Goal: Information Seeking & Learning: Learn about a topic

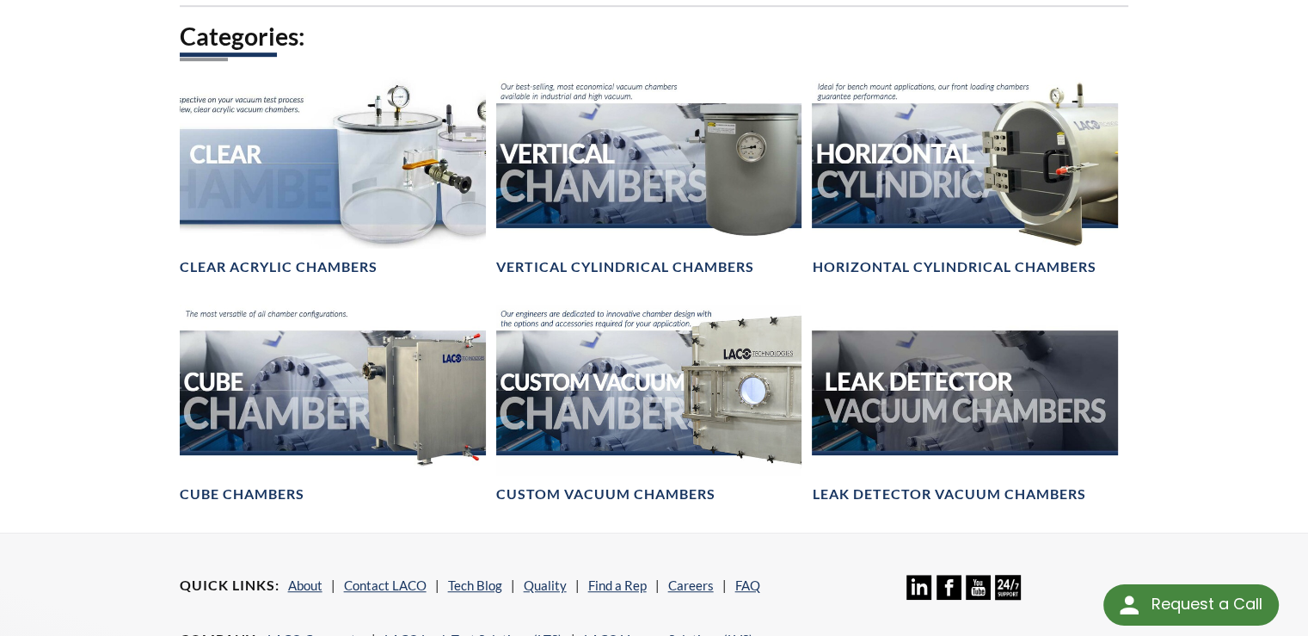
scroll to position [1032, 0]
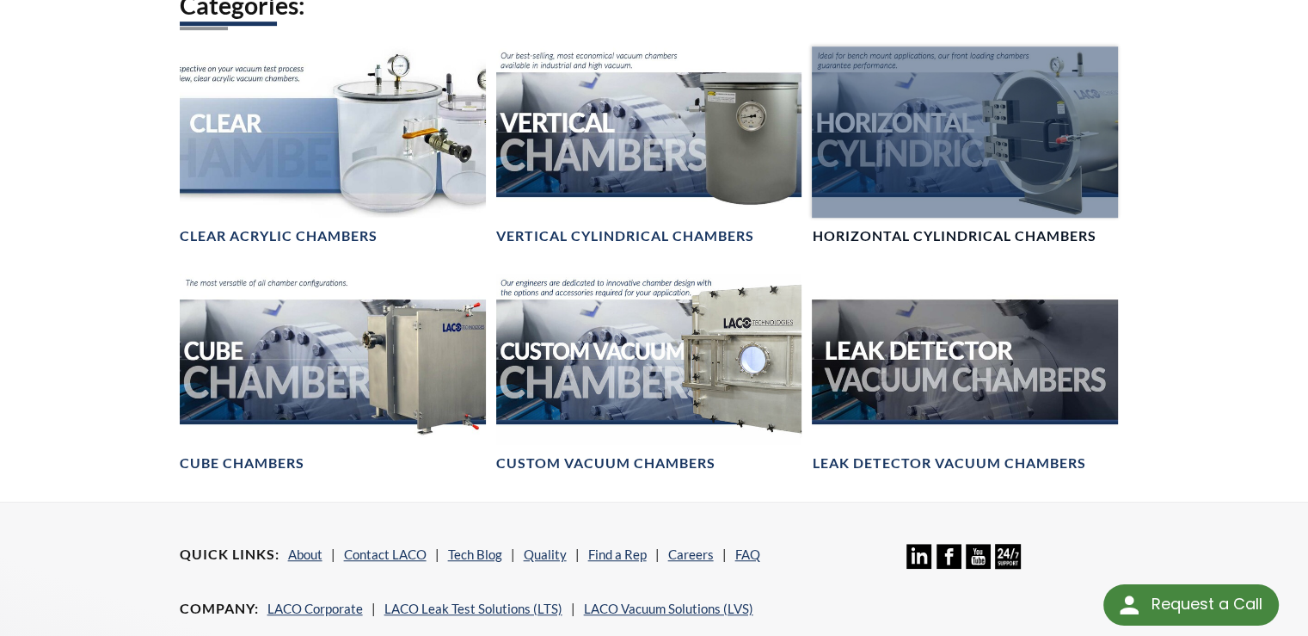
click at [898, 233] on h4 "Horizontal Cylindrical Chambers" at bounding box center [954, 236] width 284 height 18
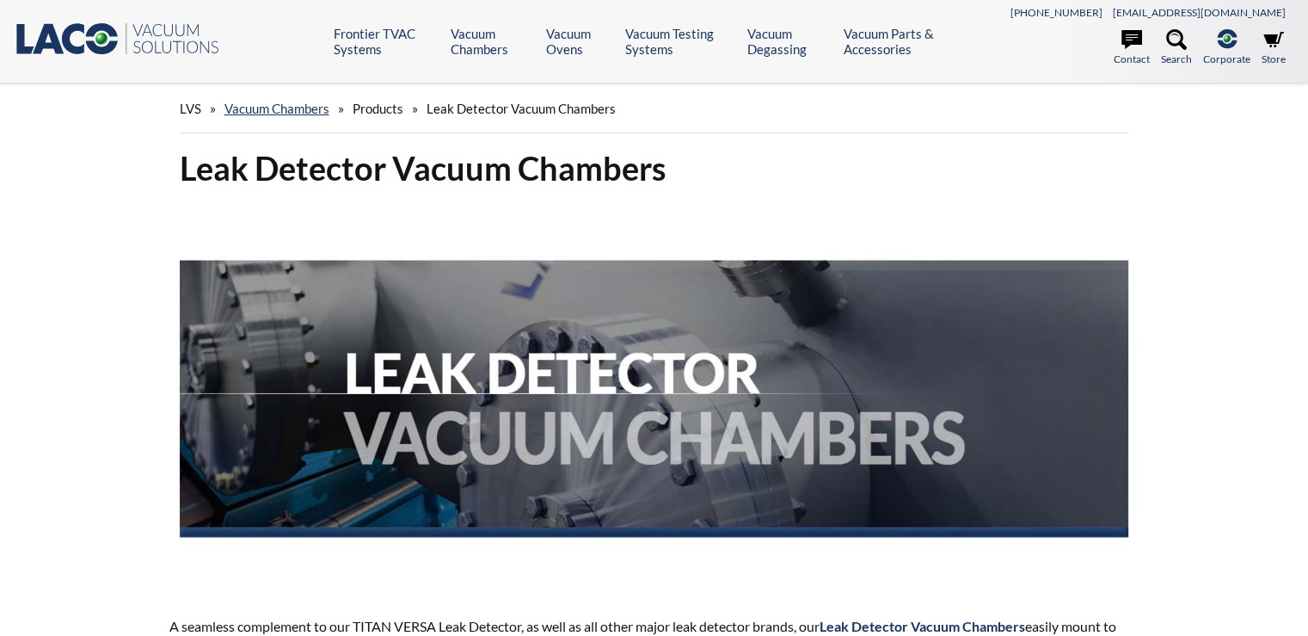
select select "Widget za prevođenje jezika"
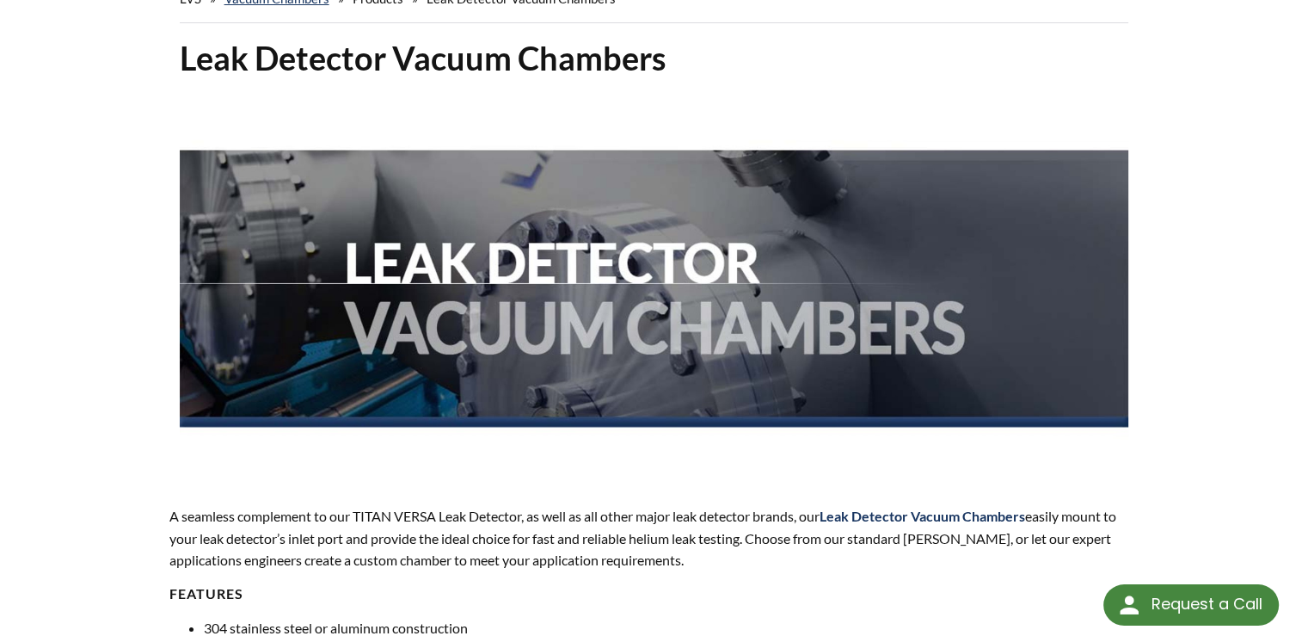
scroll to position [86, 0]
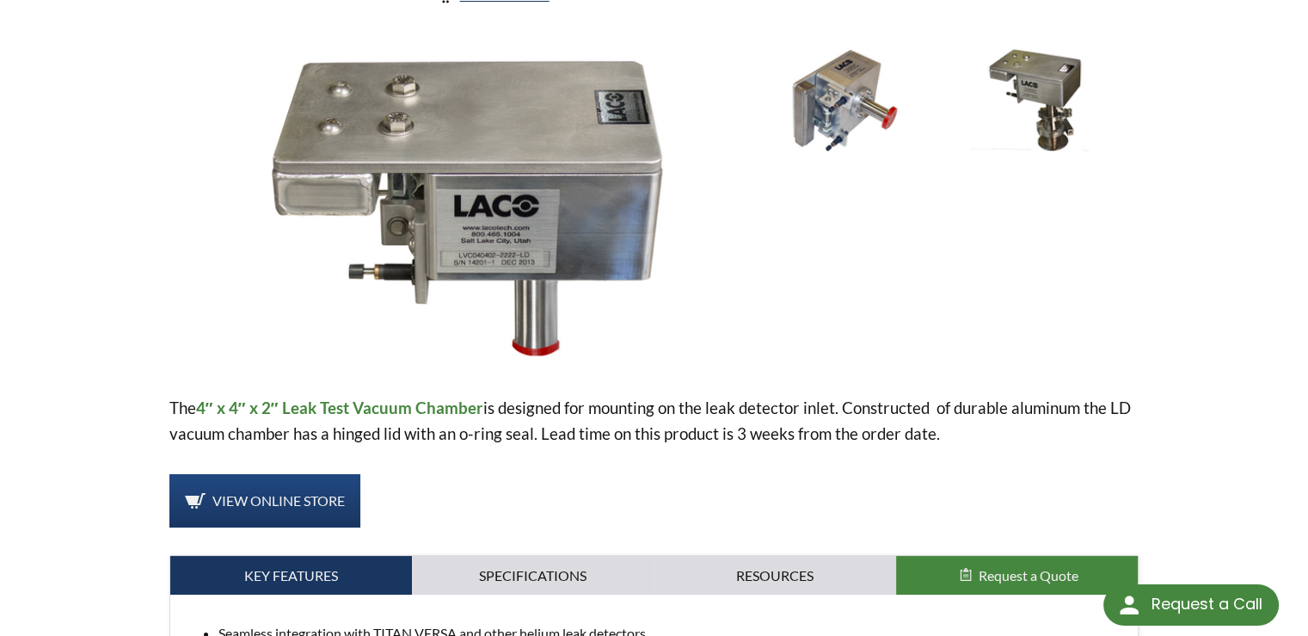
scroll to position [258, 0]
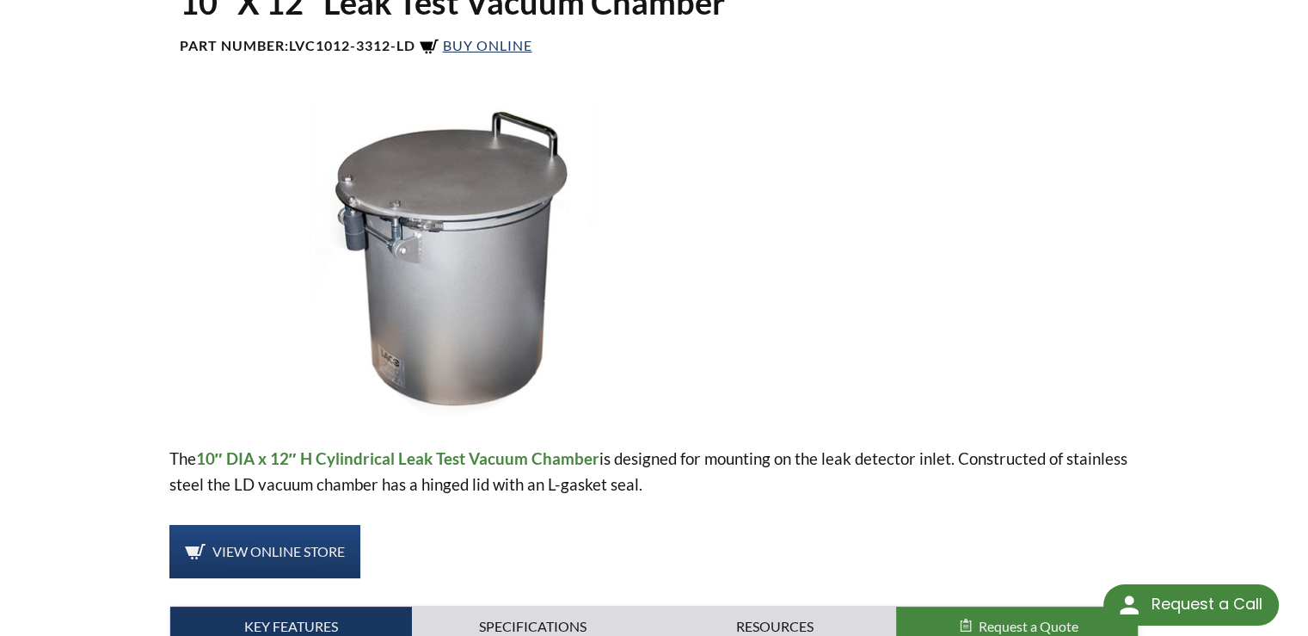
scroll to position [172, 0]
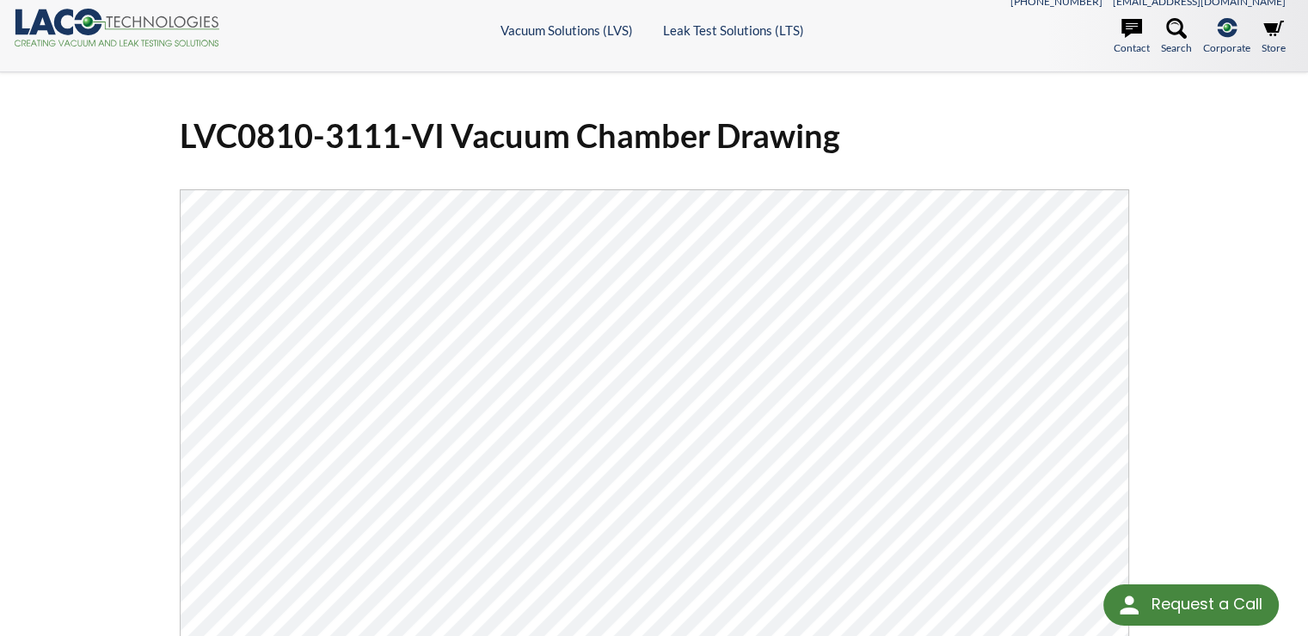
scroll to position [172, 0]
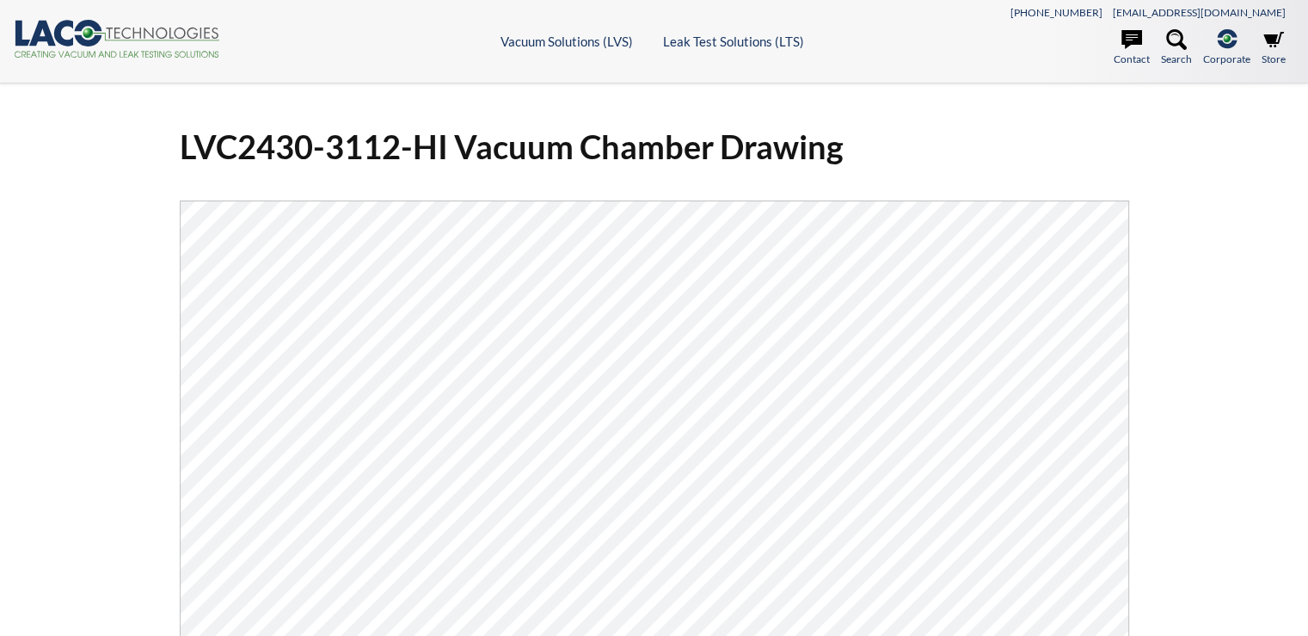
select select "Widget za prevođenje jezika"
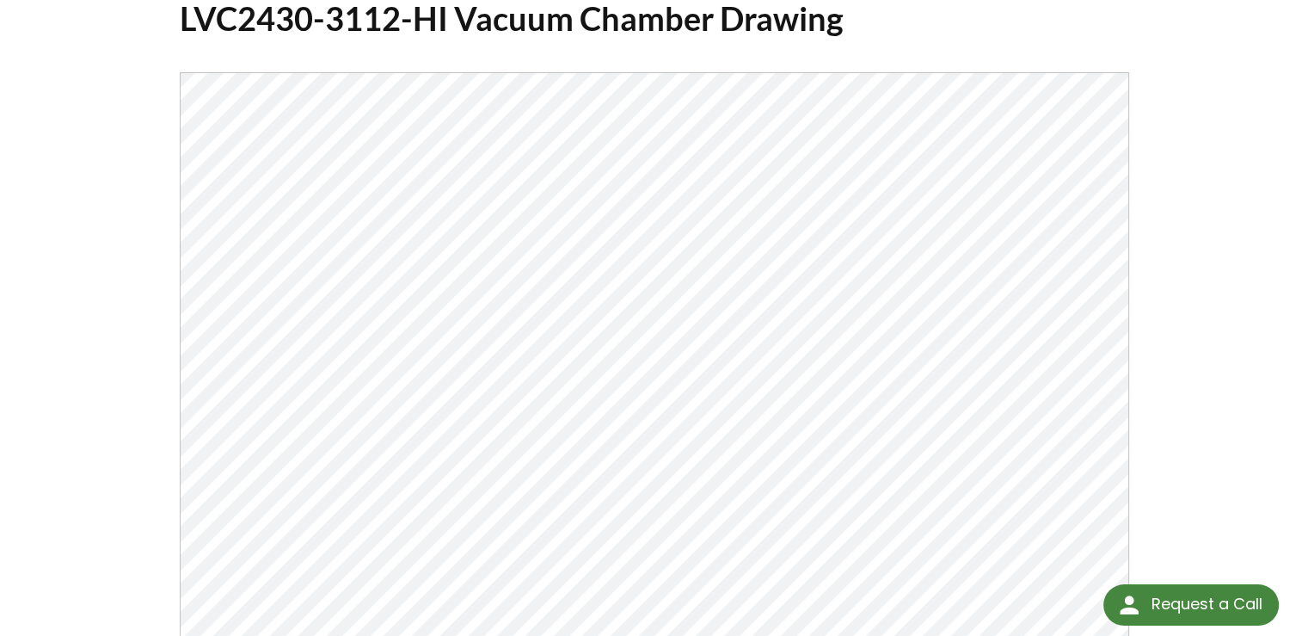
scroll to position [172, 0]
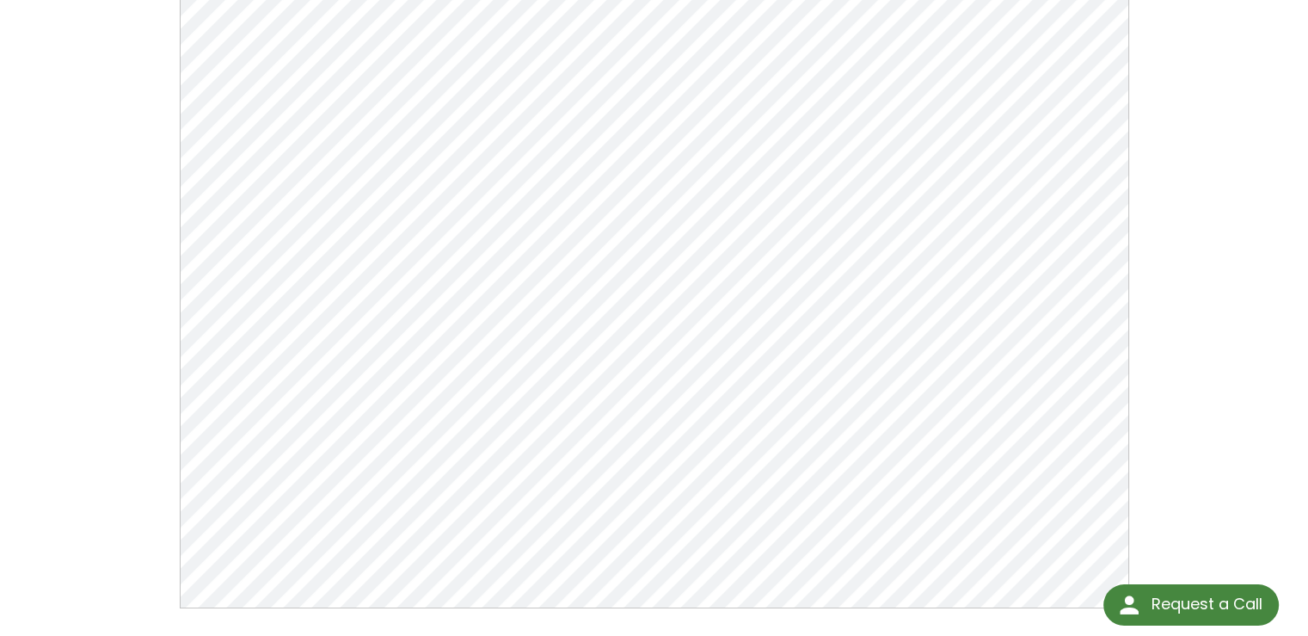
scroll to position [258, 0]
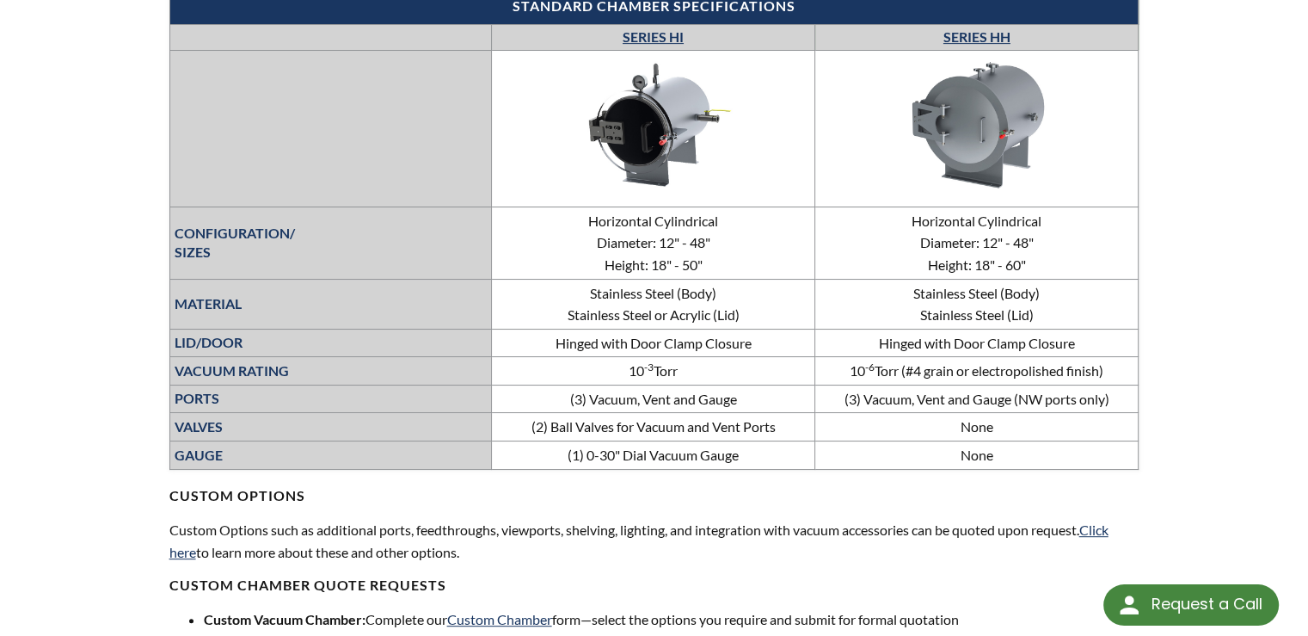
scroll to position [688, 0]
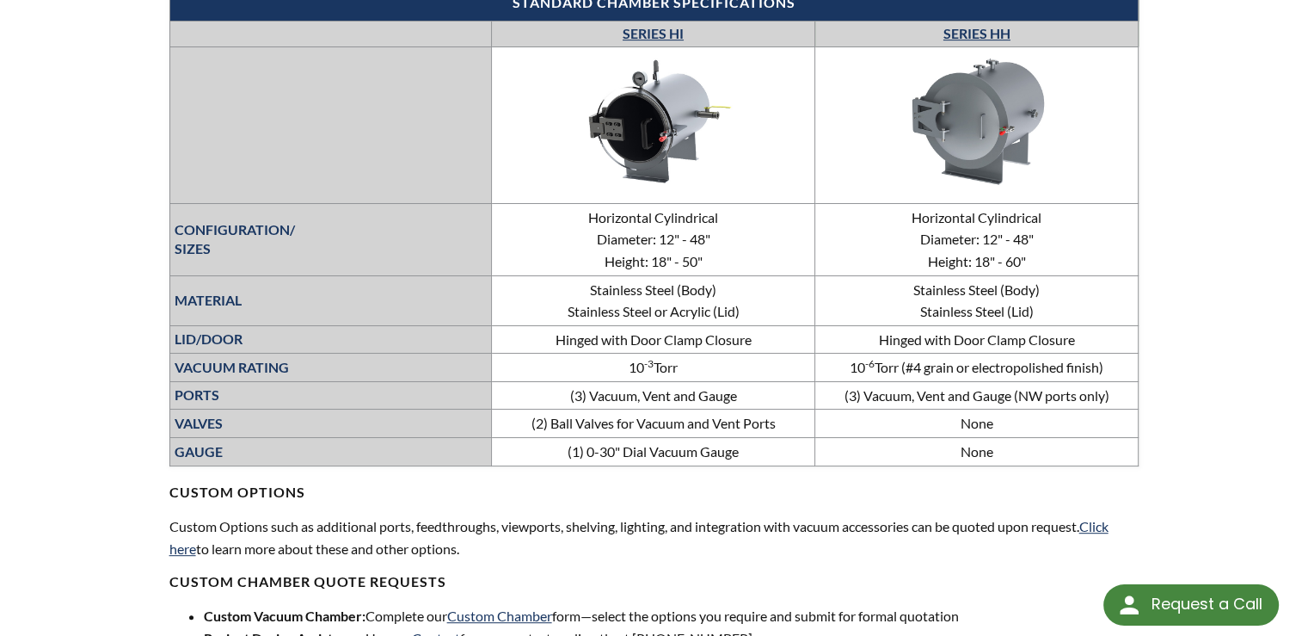
click at [978, 38] on link "SERIES HH" at bounding box center [977, 33] width 67 height 16
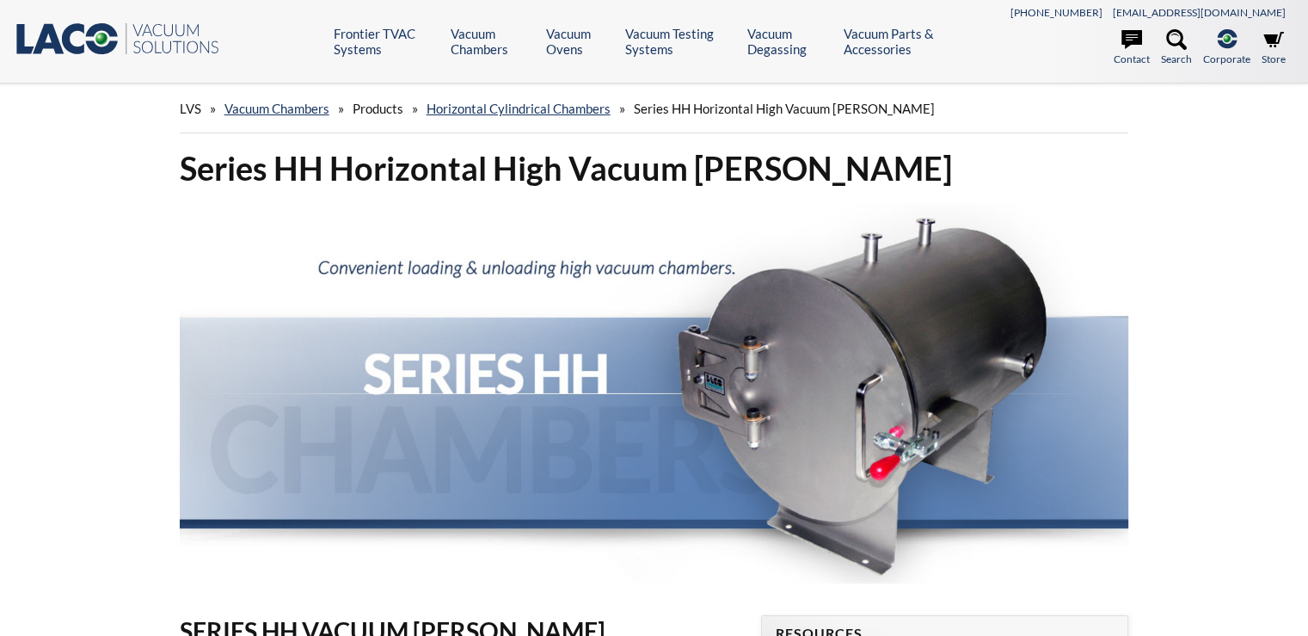
select select "Widget za prevođenje jezika"
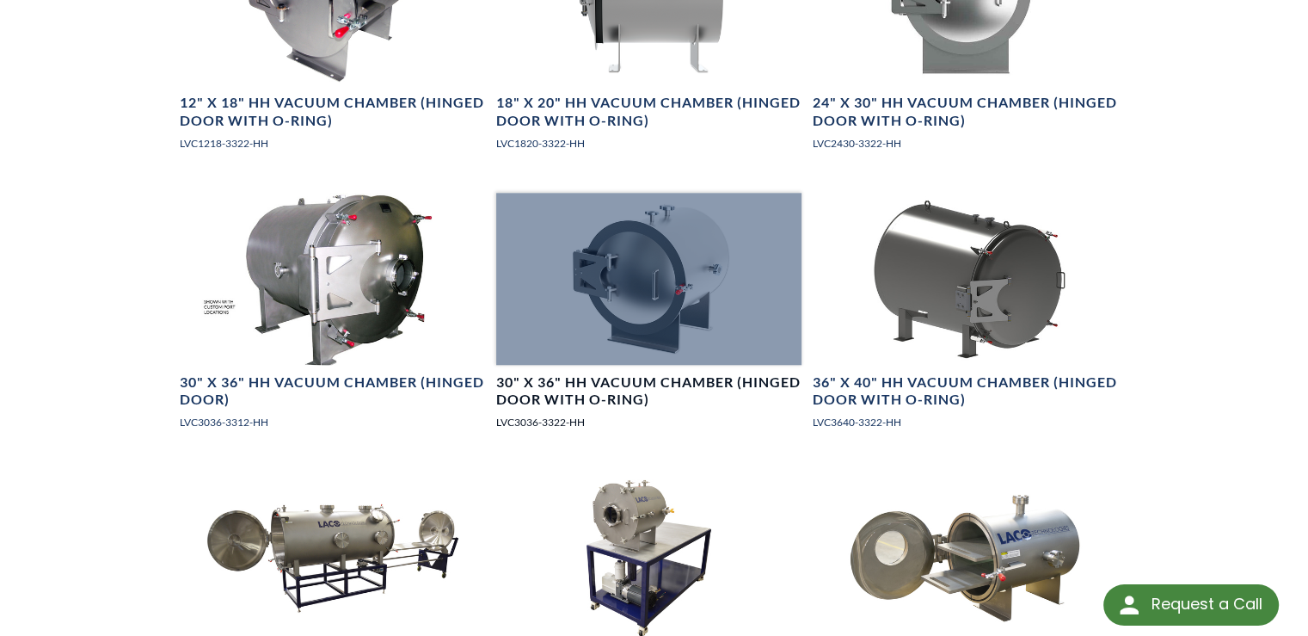
scroll to position [1634, 0]
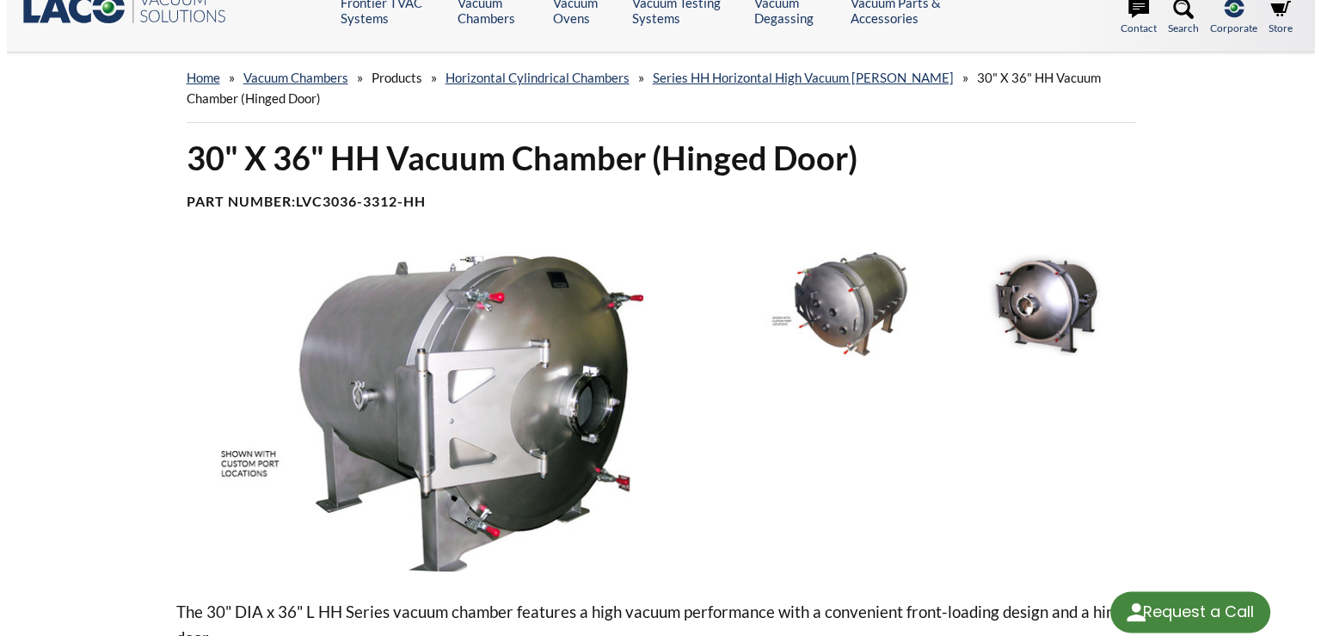
scroll to position [86, 0]
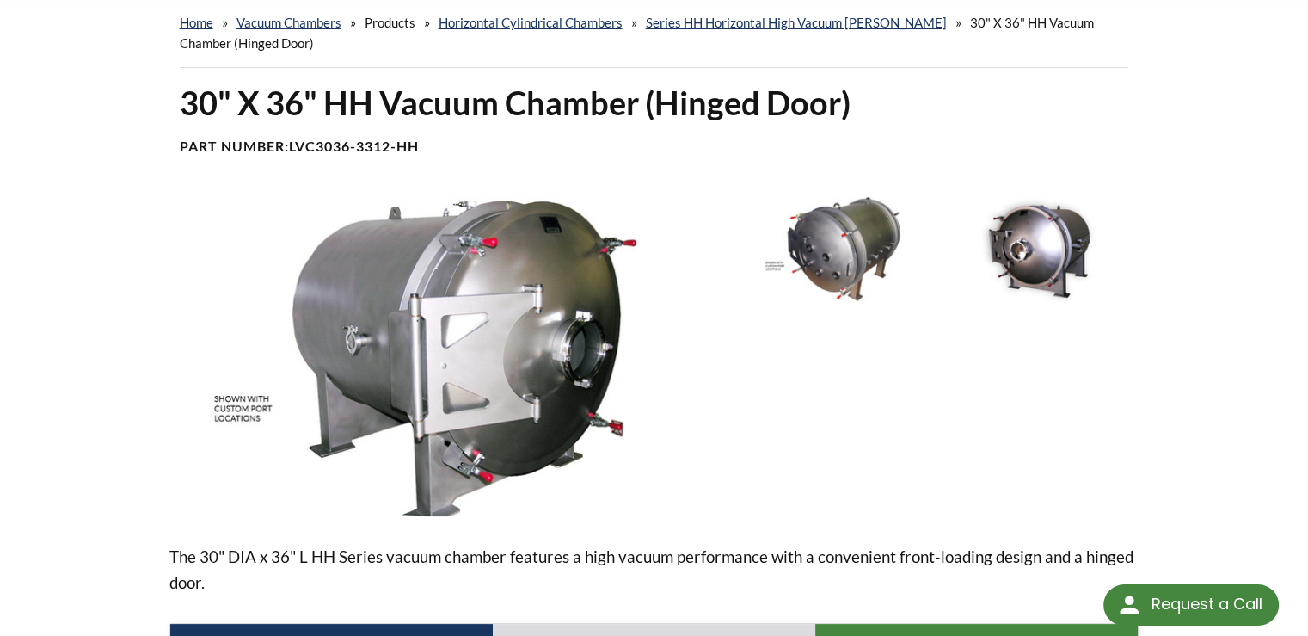
click at [848, 252] on img at bounding box center [844, 249] width 186 height 104
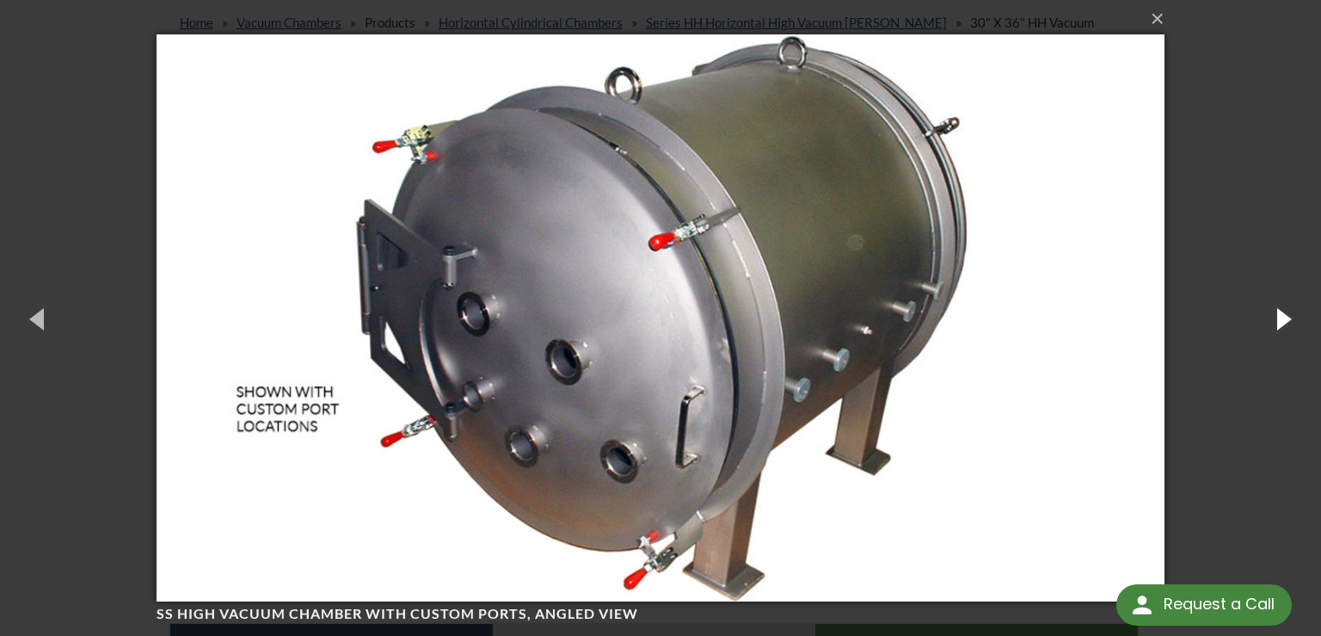
click at [1268, 315] on button "button" at bounding box center [1282, 318] width 77 height 95
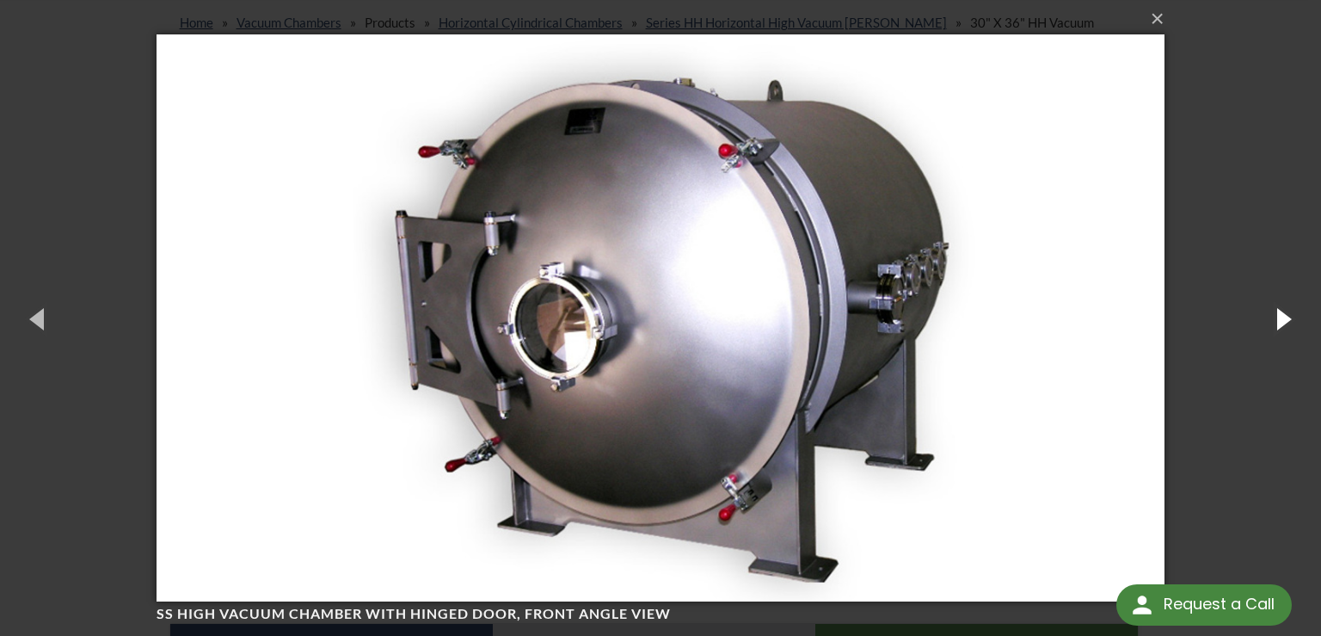
click at [1268, 315] on button "button" at bounding box center [1282, 318] width 77 height 95
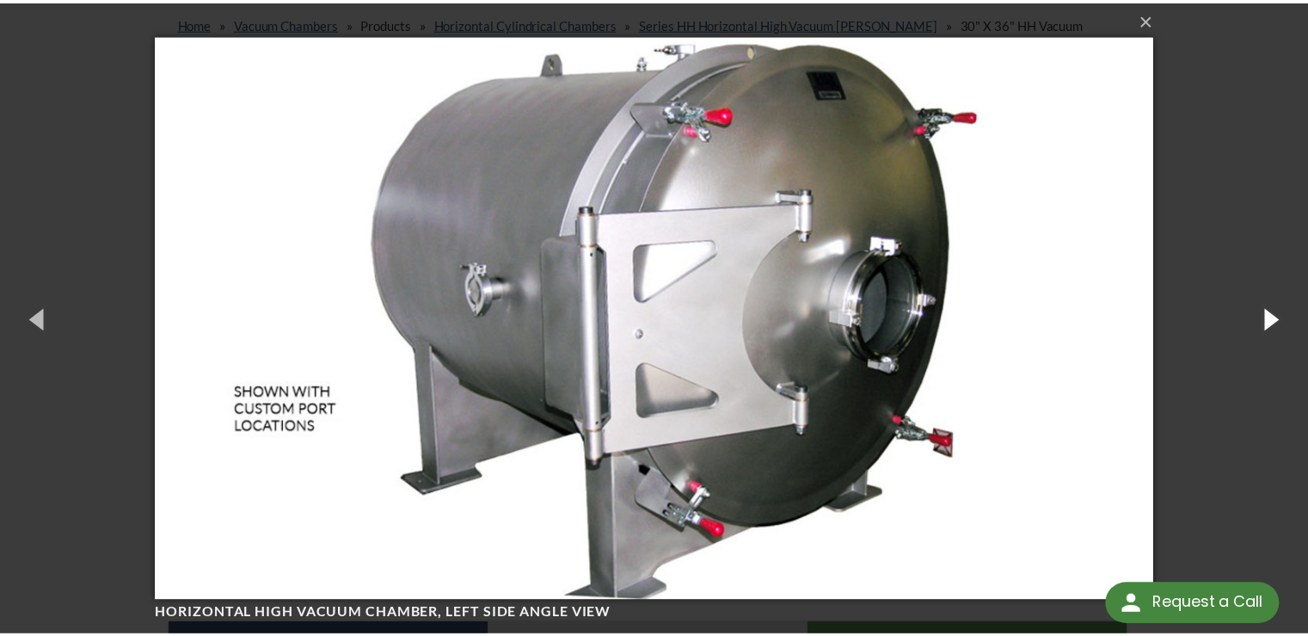
scroll to position [0, 0]
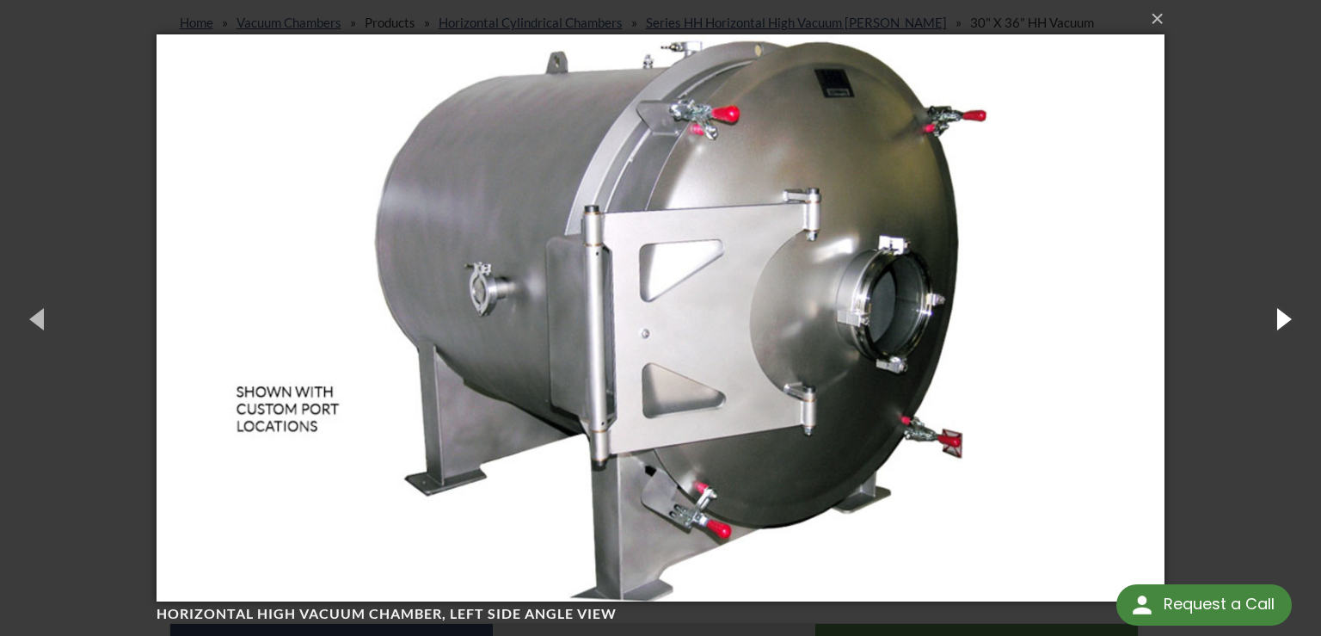
click at [1264, 320] on button "button" at bounding box center [1282, 318] width 77 height 95
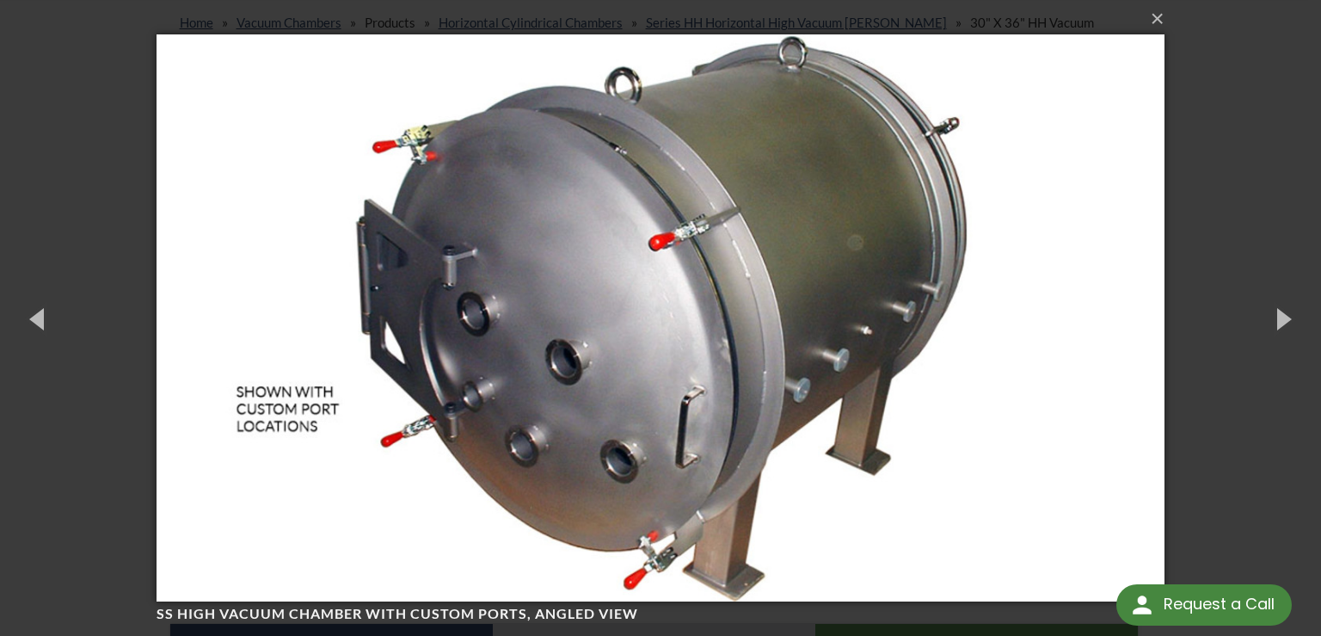
click at [1209, 108] on div "× SS High Vacuum Chamber with Custom Ports, angled view 2 of 3 Loading..." at bounding box center [660, 318] width 1321 height 636
